Goal: Task Accomplishment & Management: Use online tool/utility

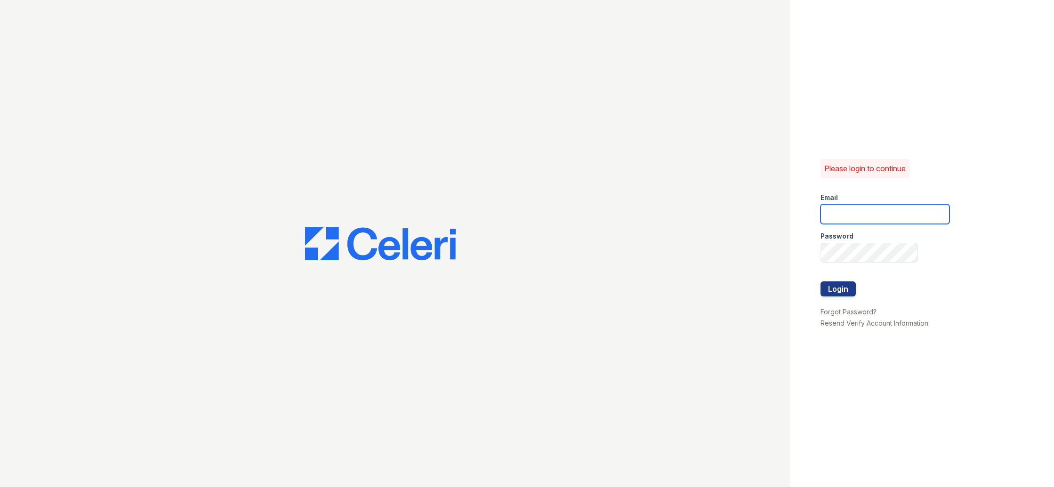
click at [907, 208] on input "email" at bounding box center [884, 214] width 129 height 20
type input "nick@av1m.com"
click at [820, 281] on button "Login" at bounding box center [837, 288] width 35 height 15
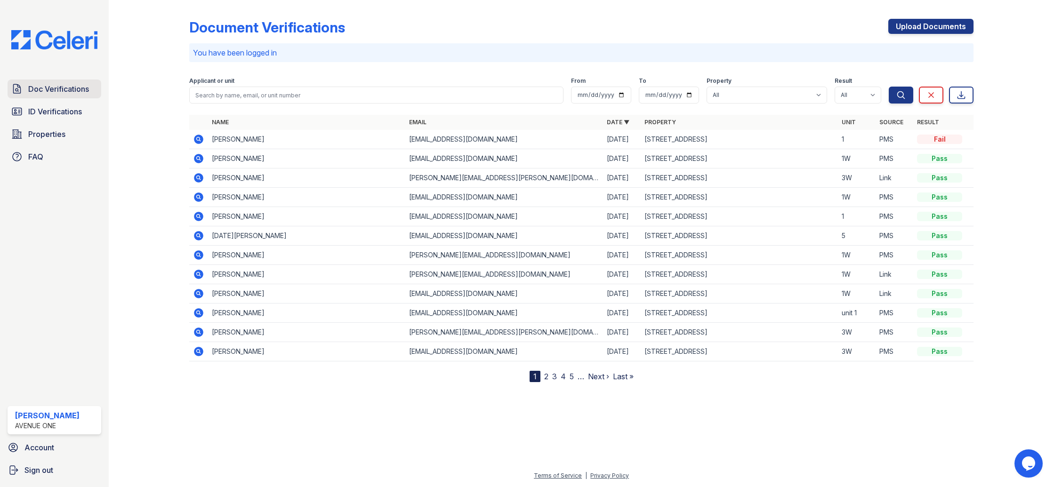
click at [77, 94] on span "Doc Verifications" at bounding box center [58, 88] width 61 height 11
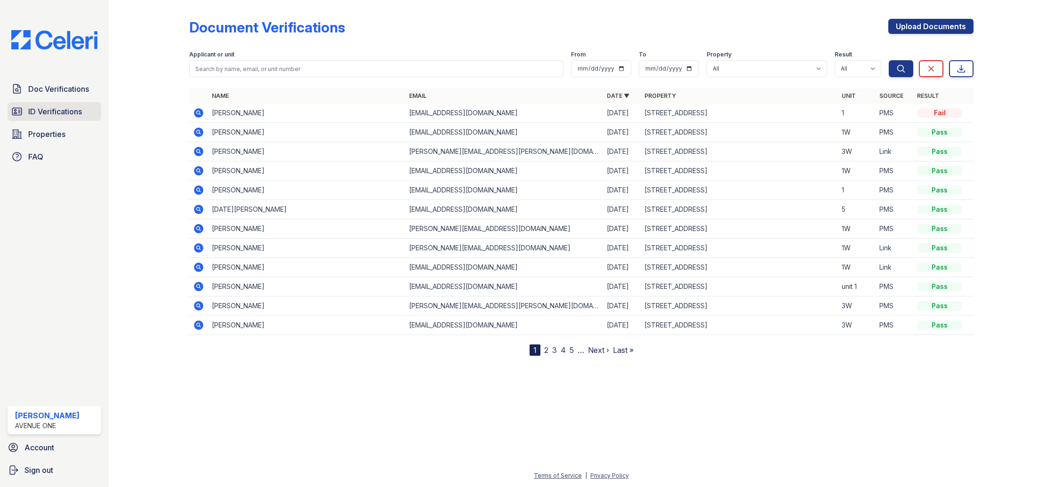
click at [67, 112] on span "ID Verifications" at bounding box center [55, 111] width 54 height 11
